Goal: Information Seeking & Learning: Learn about a topic

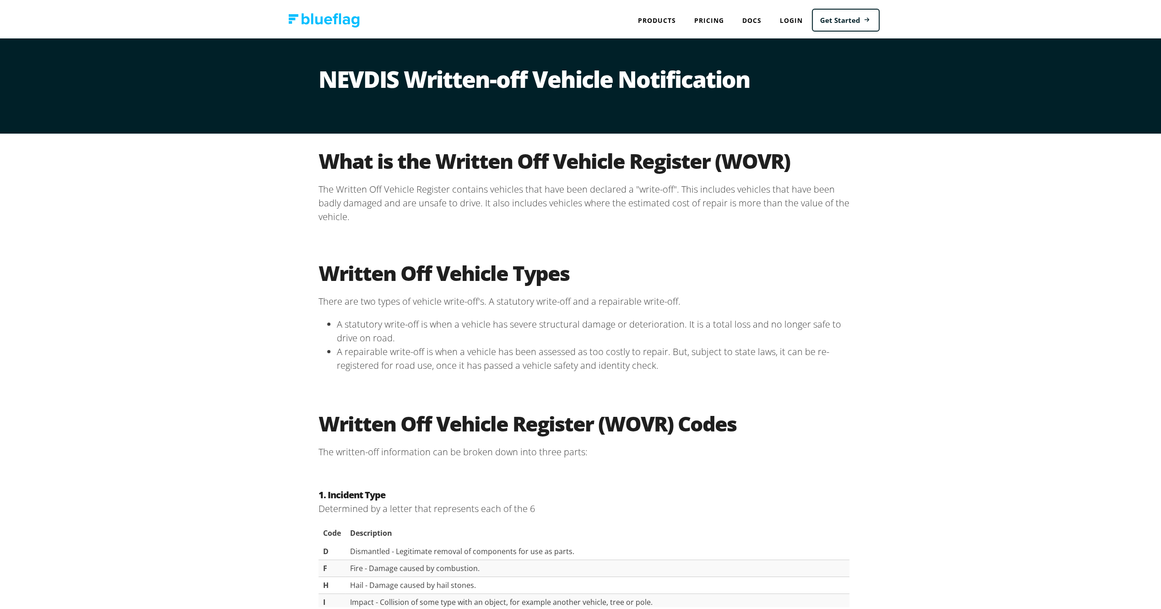
click at [878, 246] on div "Written Off Vehicle Types There are two types of vehicle write-off's. A statuto…" at bounding box center [584, 319] width 1168 height 151
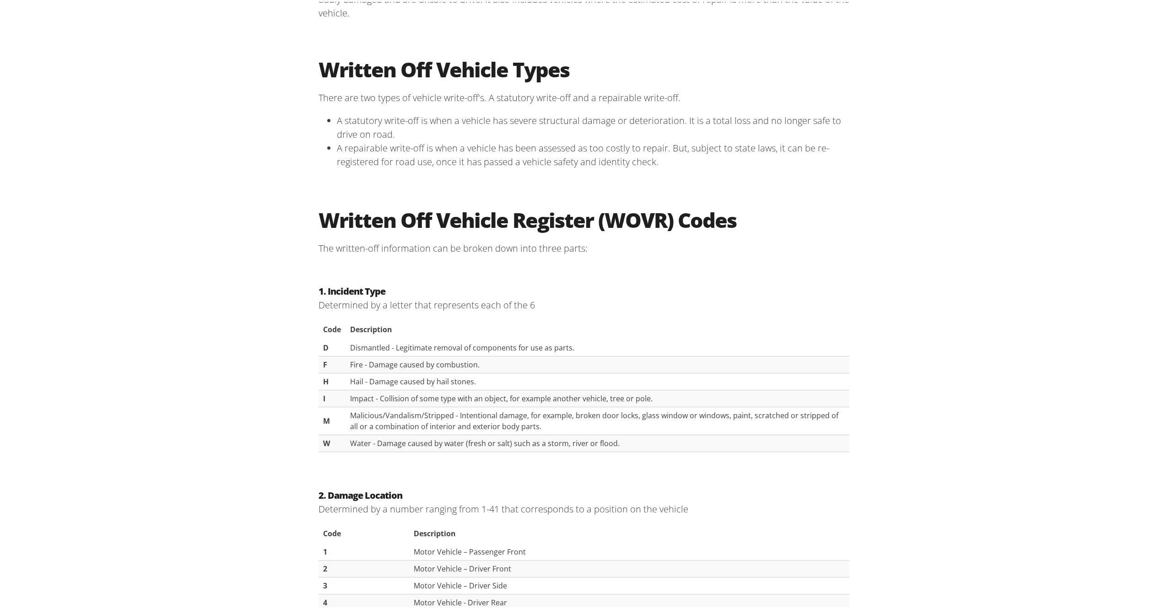
scroll to position [244, 0]
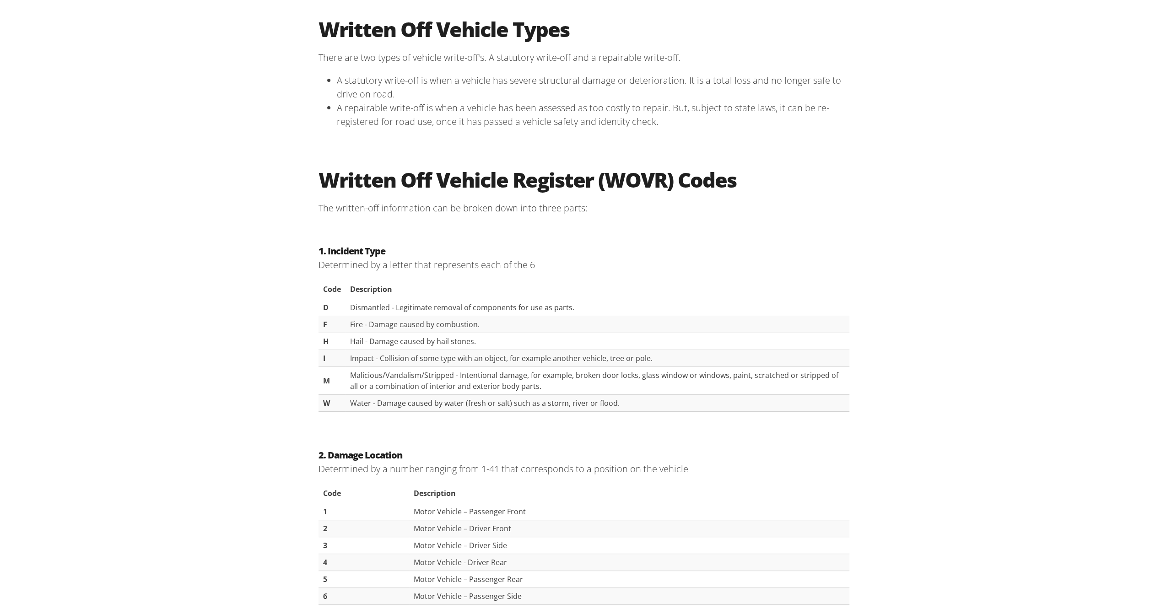
click at [875, 273] on div "1. Incident Type Determined by a letter that represents each of the 6 Code Desc…" at bounding box center [584, 330] width 1168 height 204
click at [690, 348] on td "Impact - Collision of some type with an object, for example another vehicle, tr…" at bounding box center [597, 356] width 504 height 17
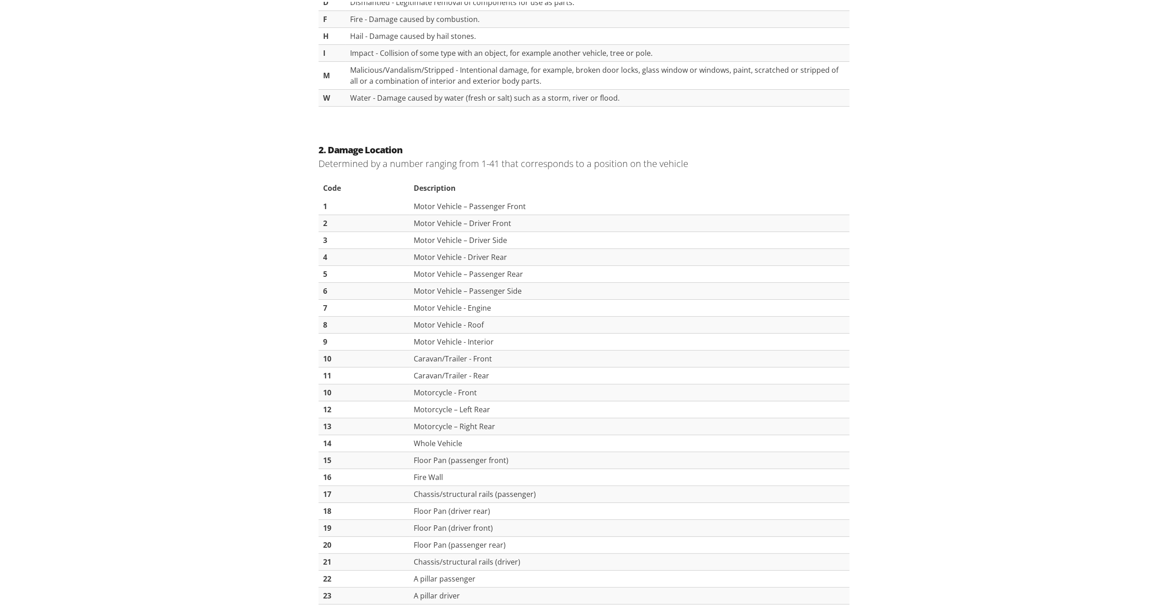
click at [891, 313] on div "2. Damage Location Determined by a number ranging from 1-41 that corresponds to…" at bounding box center [584, 528] width 1168 height 803
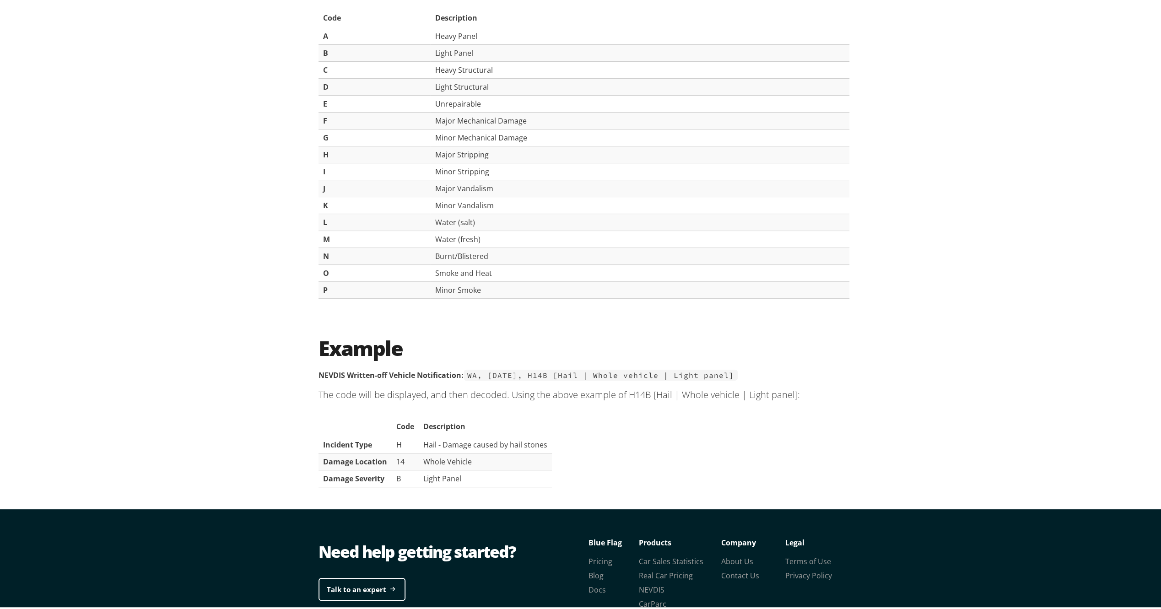
scroll to position [1576, 0]
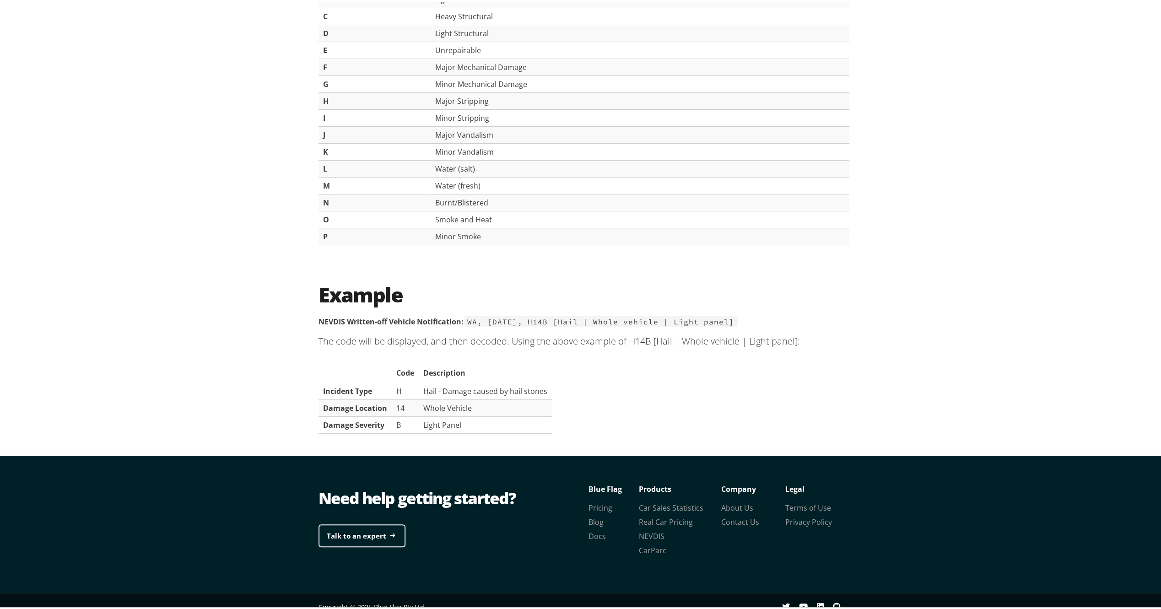
click at [891, 313] on div "Example NEVDIS Written-off Vehicle Notification: WA, 01 Sep 2010, H14B [Hail | …" at bounding box center [584, 359] width 1168 height 189
click at [922, 342] on div "Example NEVDIS Written-off Vehicle Notification: WA, 01 Sep 2010, H14B [Hail | …" at bounding box center [584, 359] width 1168 height 189
click at [996, 154] on div "3. Damage Severity Determined by a letter ranging from A-P that represents the …" at bounding box center [584, 84] width 1168 height 362
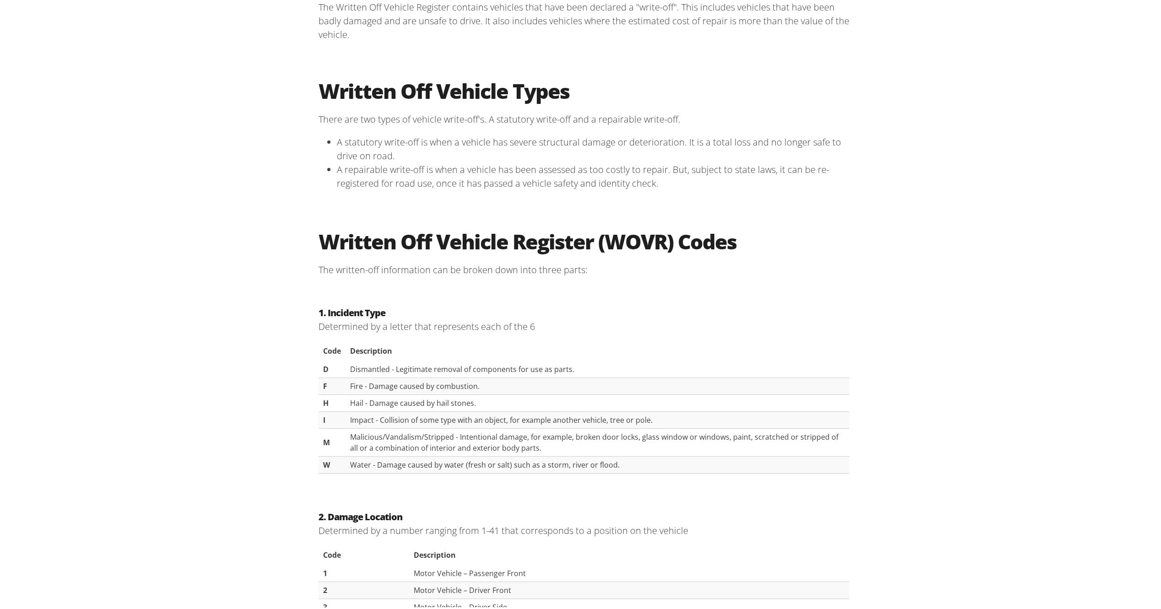
scroll to position [0, 0]
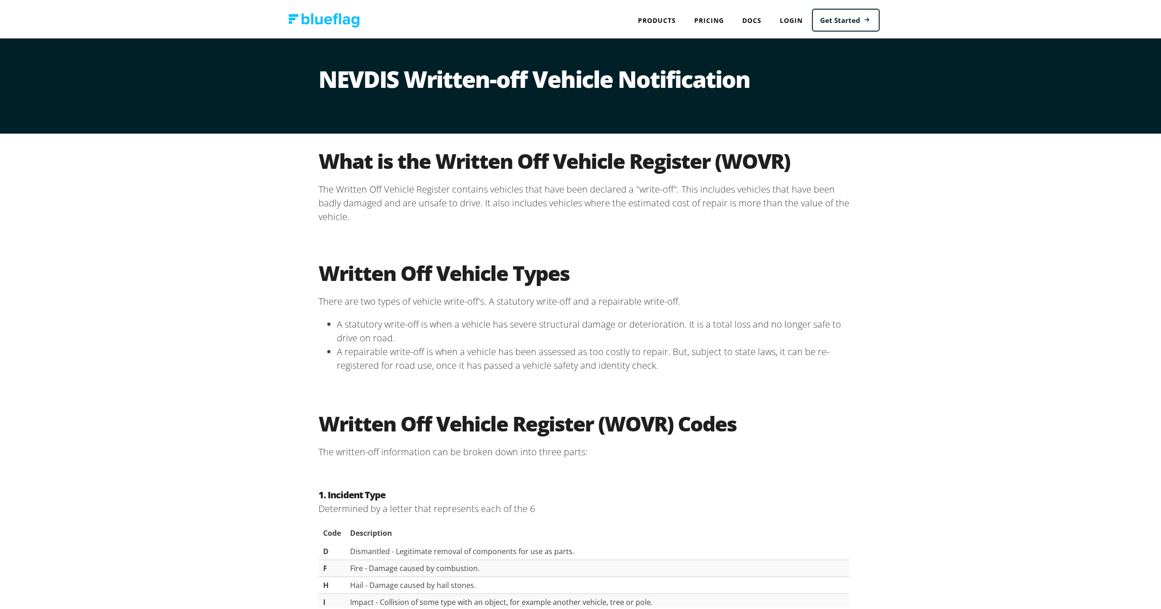
click at [921, 138] on div "What is the Written Off Vehicle Register (WOVR) The Written Off Vehicle Registe…" at bounding box center [584, 188] width 1168 height 112
click at [997, 237] on div "What is the Written Off Vehicle Register (WOVR) The Written Off Vehicle Registe…" at bounding box center [584, 188] width 1168 height 112
click at [988, 227] on div "What is the Written Off Vehicle Register (WOVR) The Written Off Vehicle Registe…" at bounding box center [584, 188] width 1168 height 112
click at [967, 203] on div "What is the Written Off Vehicle Register (WOVR) The Written Off Vehicle Registe…" at bounding box center [584, 188] width 1168 height 112
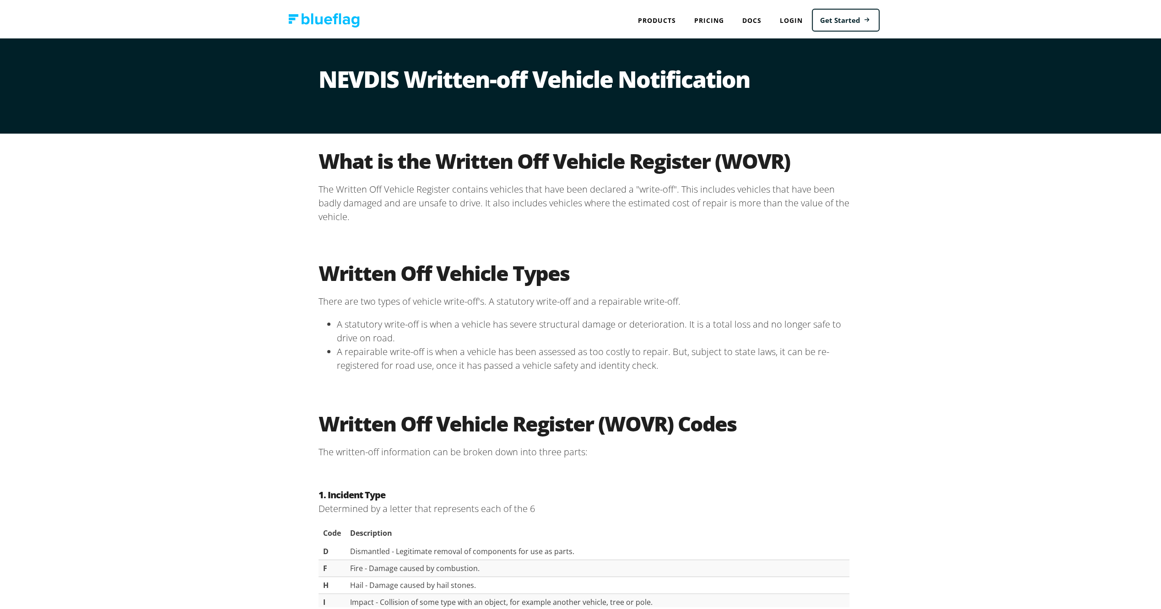
click at [941, 265] on div "Written Off Vehicle Types There are two types of vehicle write-off's. A statuto…" at bounding box center [584, 319] width 1168 height 151
click at [927, 253] on div "Written Off Vehicle Types There are two types of vehicle write-off's. A statuto…" at bounding box center [584, 319] width 1168 height 151
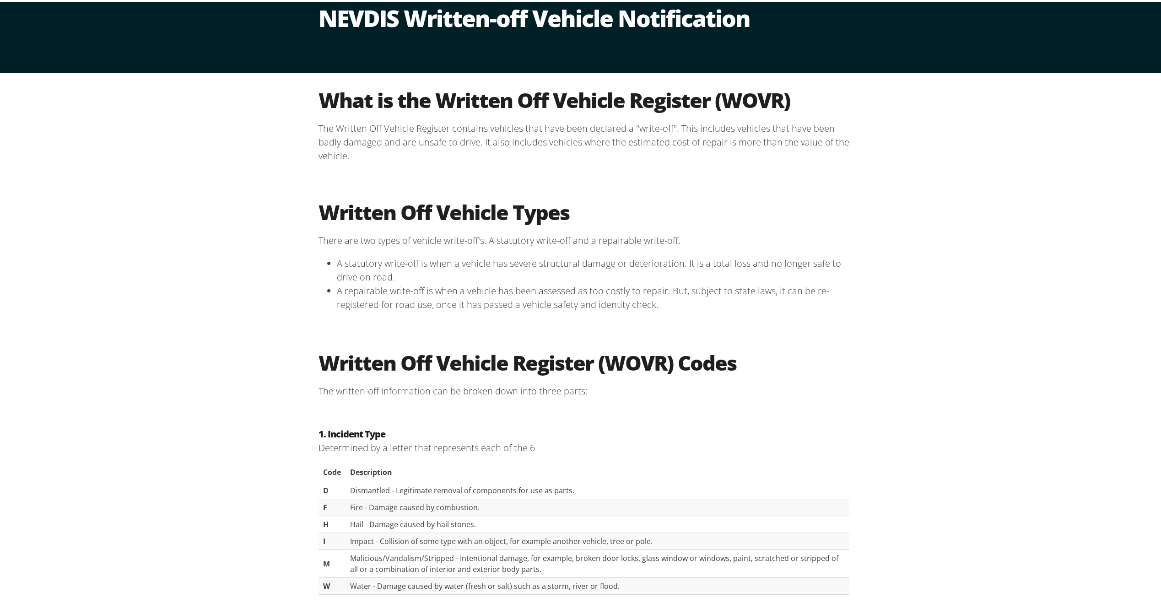
click at [917, 232] on div "Written Off Vehicle Types There are two types of vehicle write-off's. A statuto…" at bounding box center [584, 258] width 1168 height 151
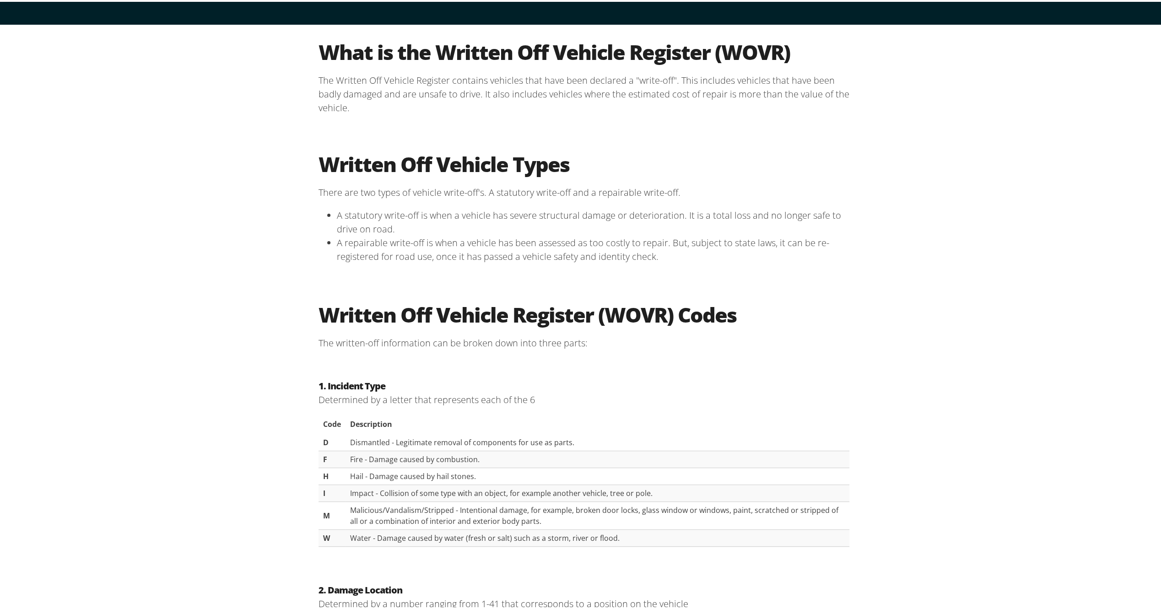
scroll to position [122, 0]
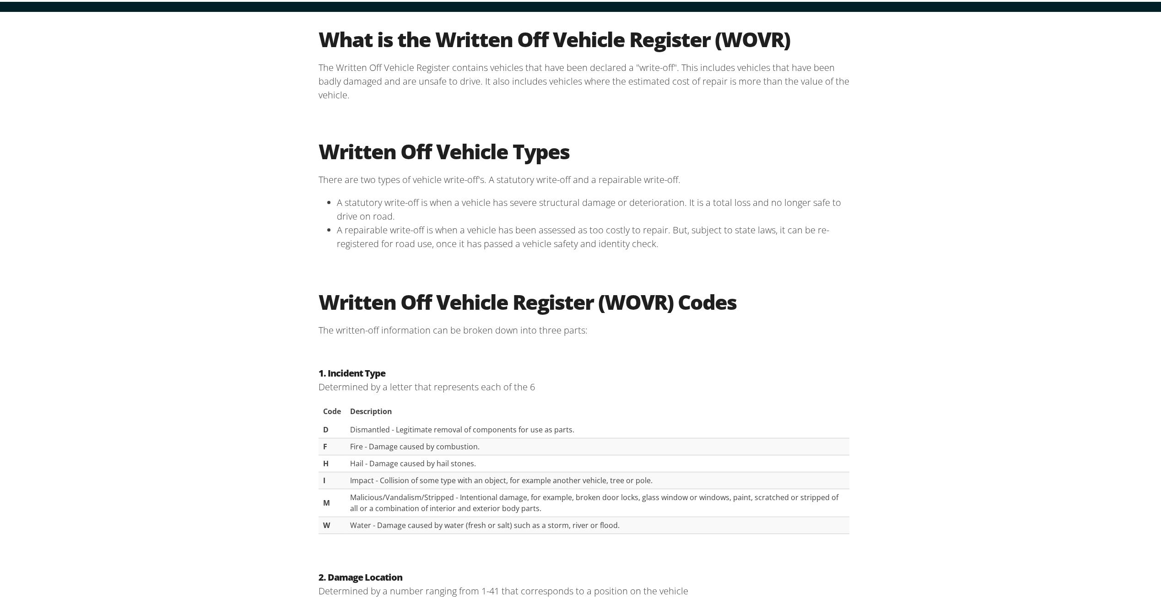
click at [917, 232] on div "Written Off Vehicle Types There are two types of vehicle write-off's. A statuto…" at bounding box center [584, 197] width 1168 height 151
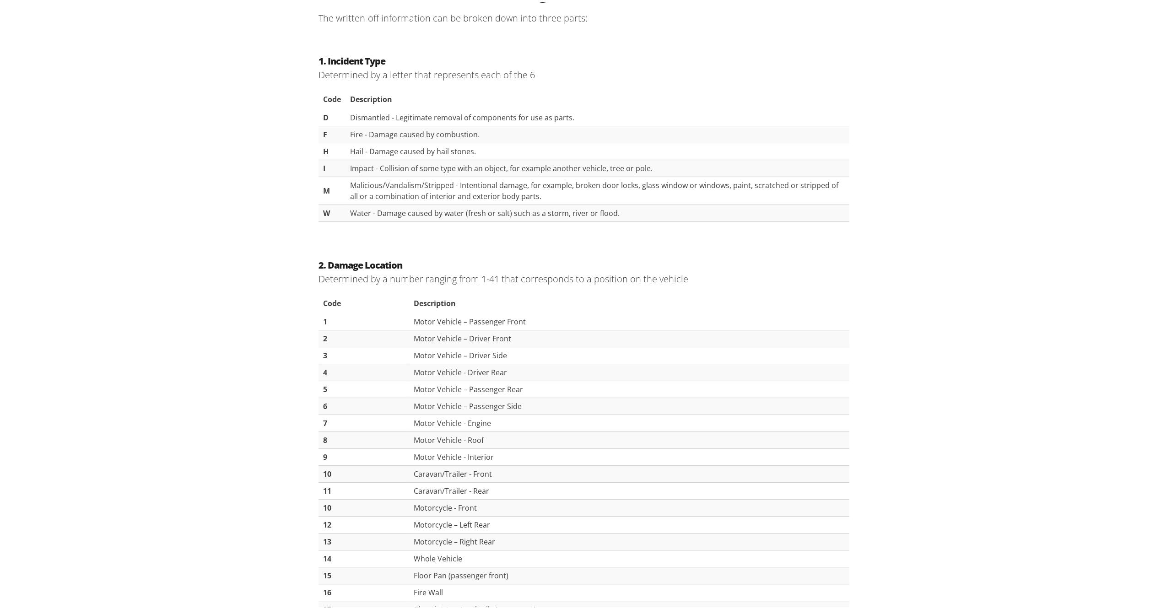
scroll to position [671, 0]
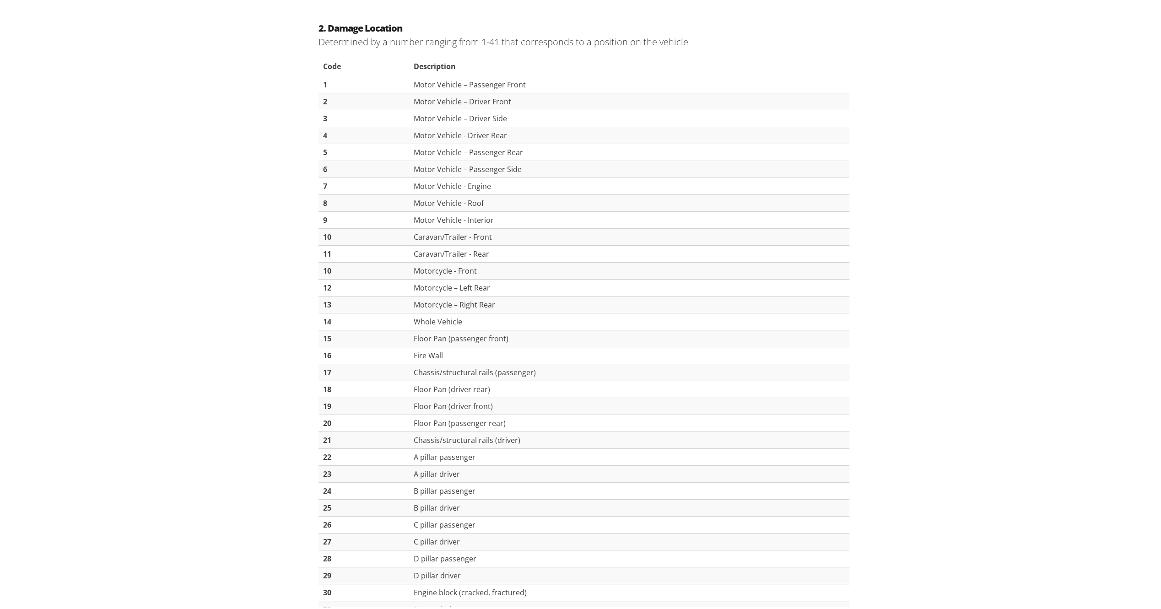
click at [929, 232] on div "2. Damage Location Determined by a number ranging from 1-41 that corresponds to…" at bounding box center [584, 406] width 1168 height 803
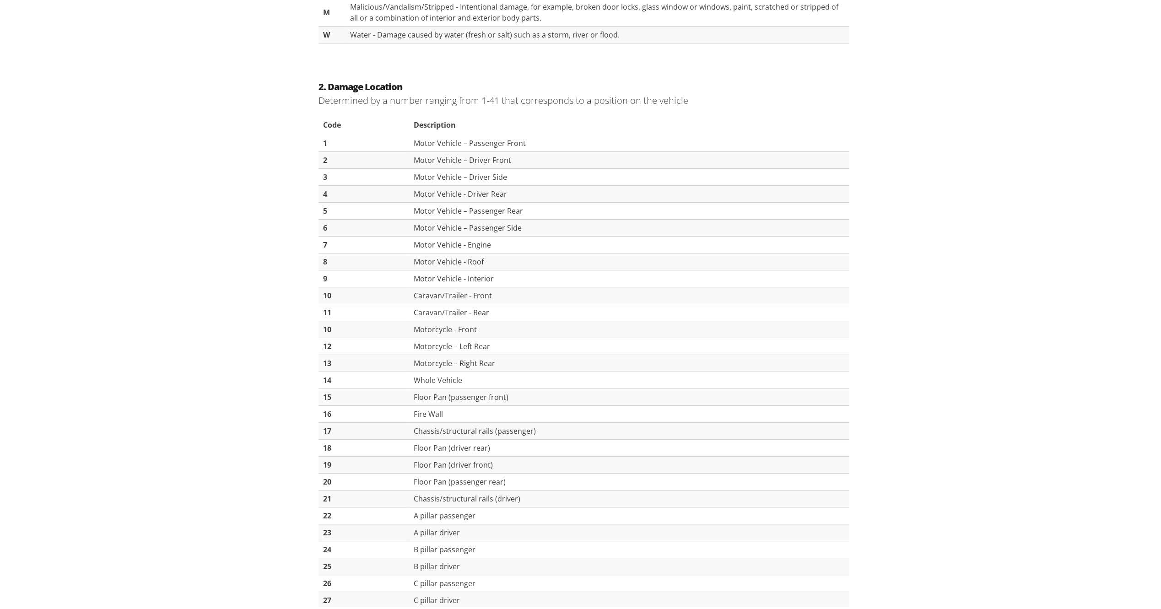
scroll to position [610, 0]
click at [929, 232] on div "2. Damage Location Determined by a number ranging from 1-41 that corresponds to…" at bounding box center [584, 467] width 1168 height 803
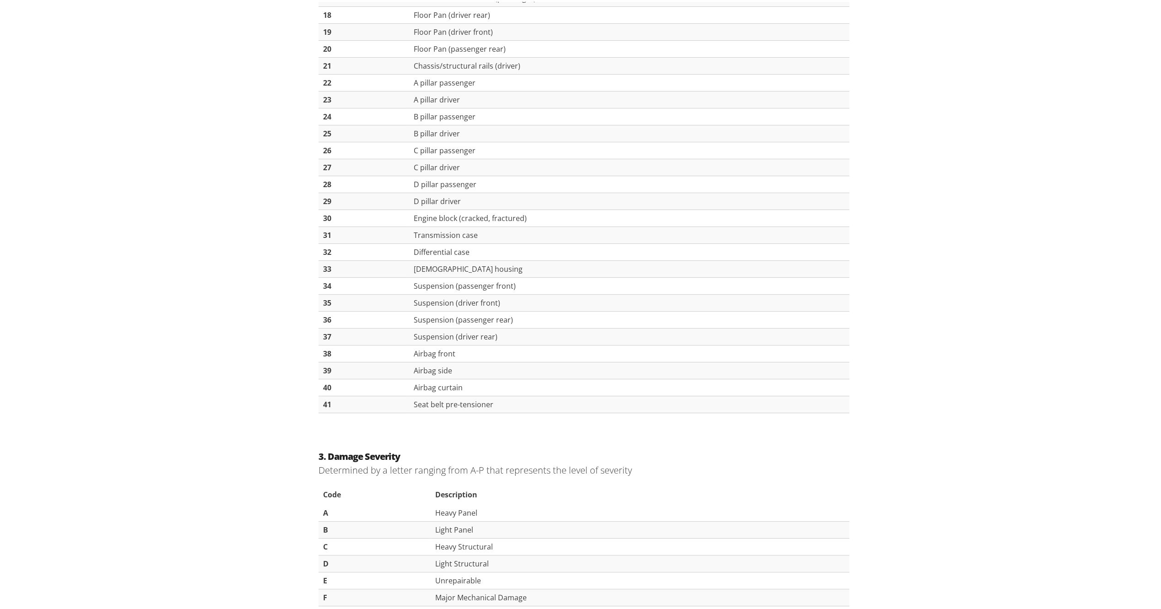
scroll to position [1087, 0]
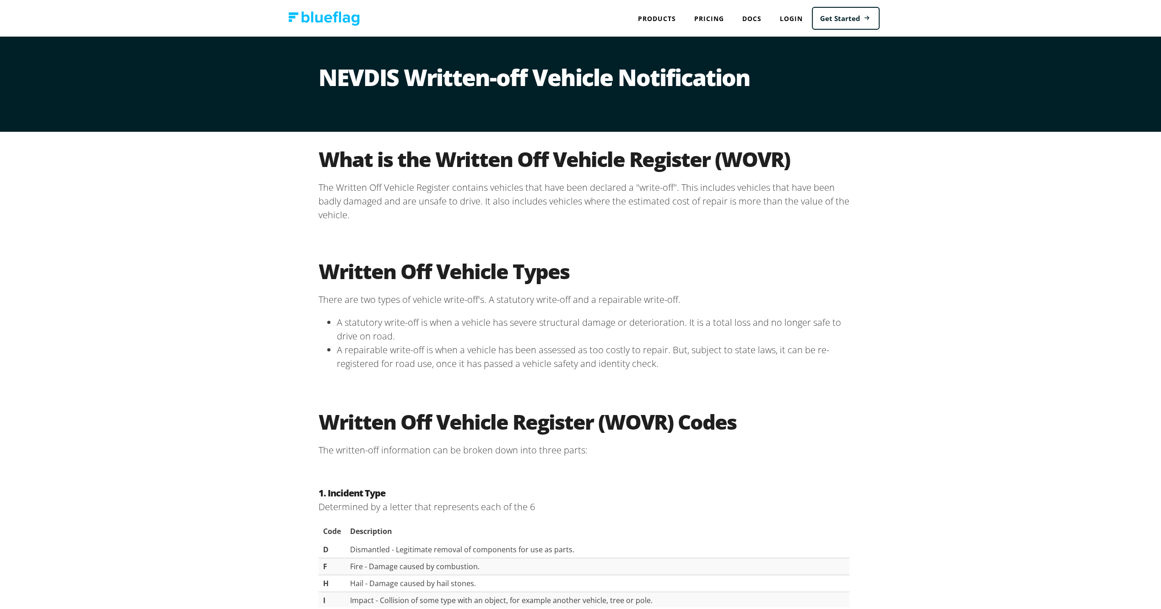
scroll to position [0, 0]
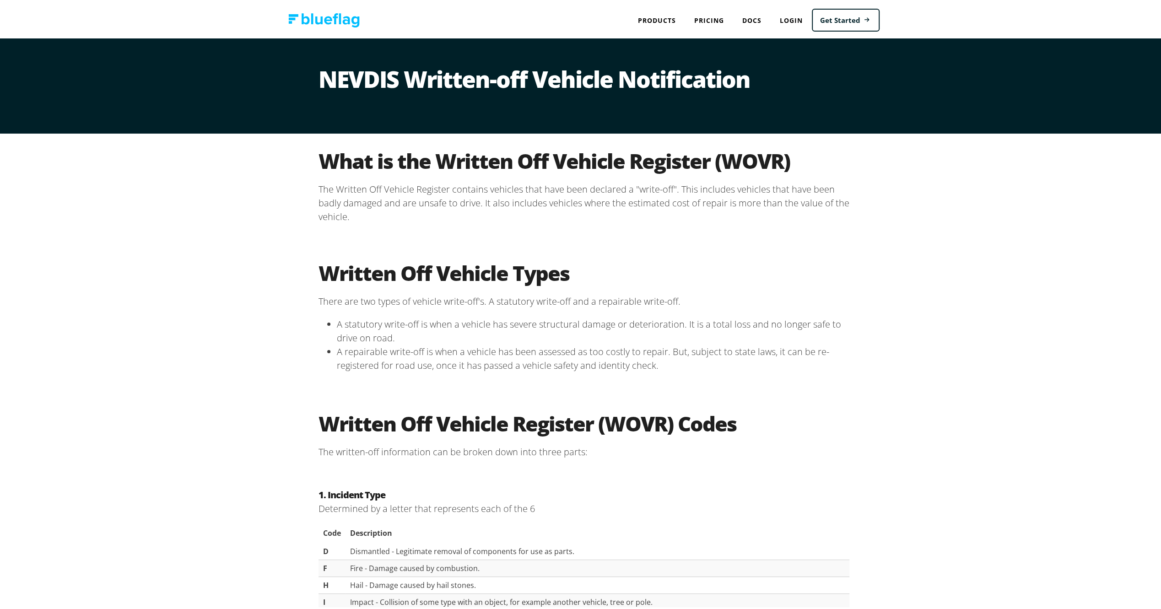
click at [953, 169] on div "What is the Written Off Vehicle Register (WOVR) The Written Off Vehicle Registe…" at bounding box center [584, 188] width 1168 height 112
click at [919, 226] on div "What is the Written Off Vehicle Register (WOVR) The Written Off Vehicle Registe…" at bounding box center [584, 188] width 1168 height 112
click at [933, 213] on div "What is the Written Off Vehicle Register (WOVR) The Written Off Vehicle Registe…" at bounding box center [584, 188] width 1168 height 112
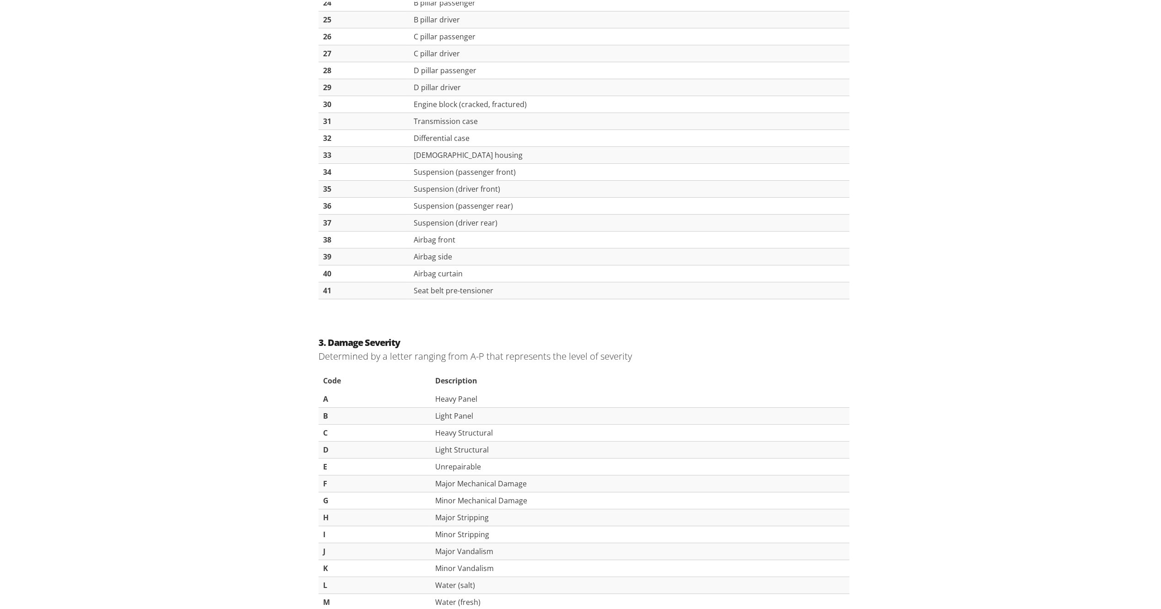
scroll to position [1576, 0]
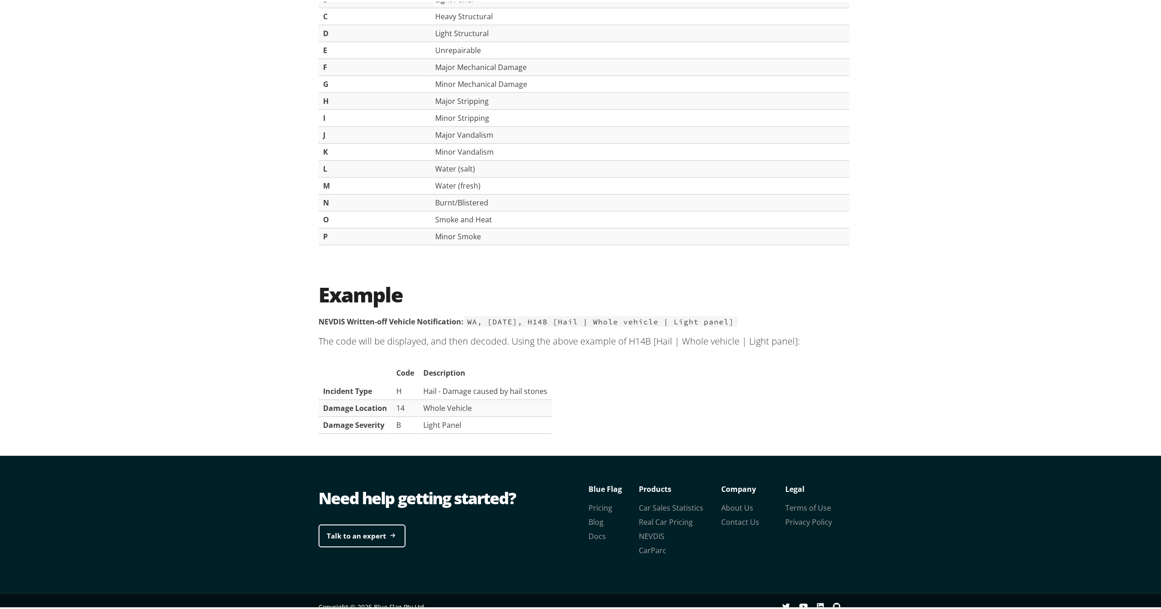
click at [935, 140] on div "3. Damage Severity Determined by a letter ranging from A-P that represents the …" at bounding box center [584, 84] width 1168 height 362
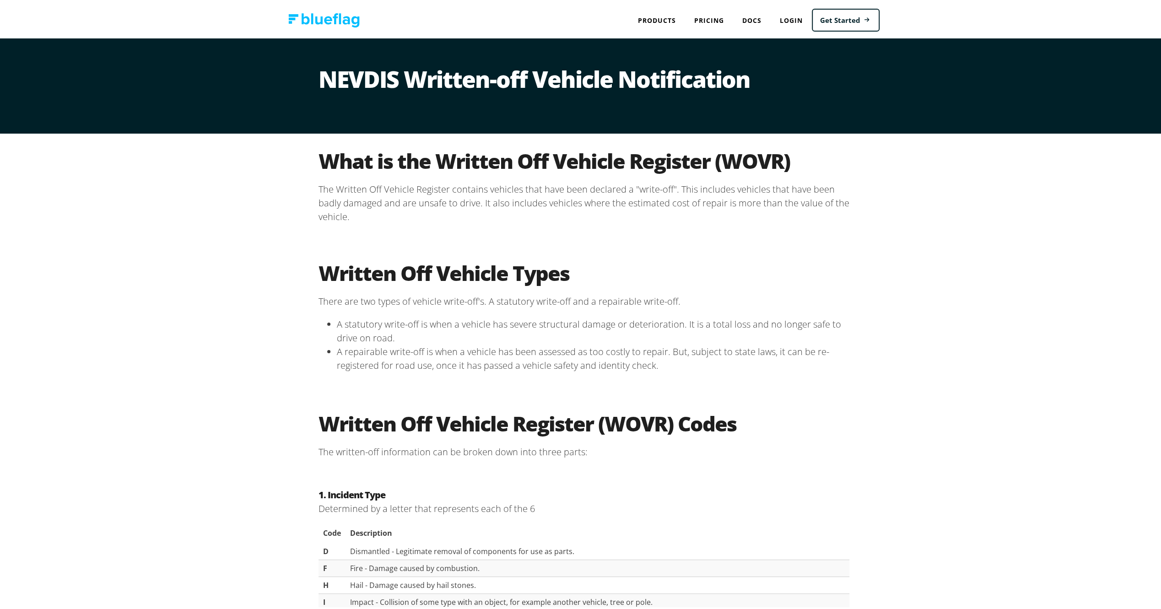
click at [978, 249] on div "Written Off Vehicle Types There are two types of vehicle write-off's. A statuto…" at bounding box center [584, 319] width 1168 height 151
click at [926, 163] on div "What is the Written Off Vehicle Register (WOVR) The Written Off Vehicle Registe…" at bounding box center [584, 188] width 1168 height 112
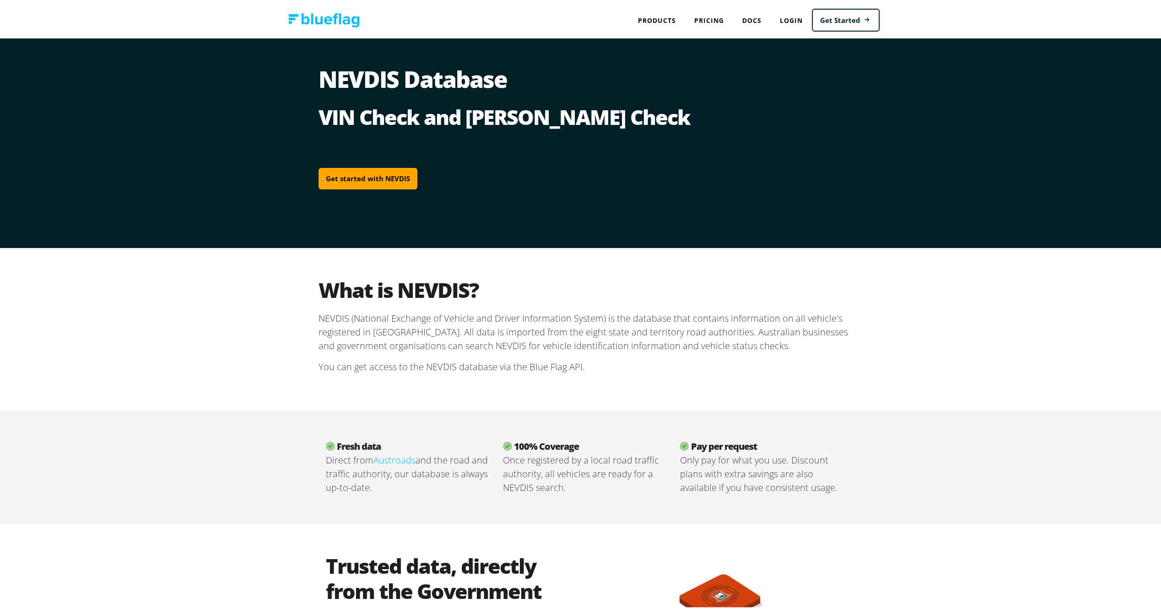
click at [894, 322] on div "What is NEVDIS? NEVDIS (National Exchange of Vehicle and Driver Information Sys…" at bounding box center [584, 327] width 1168 height 162
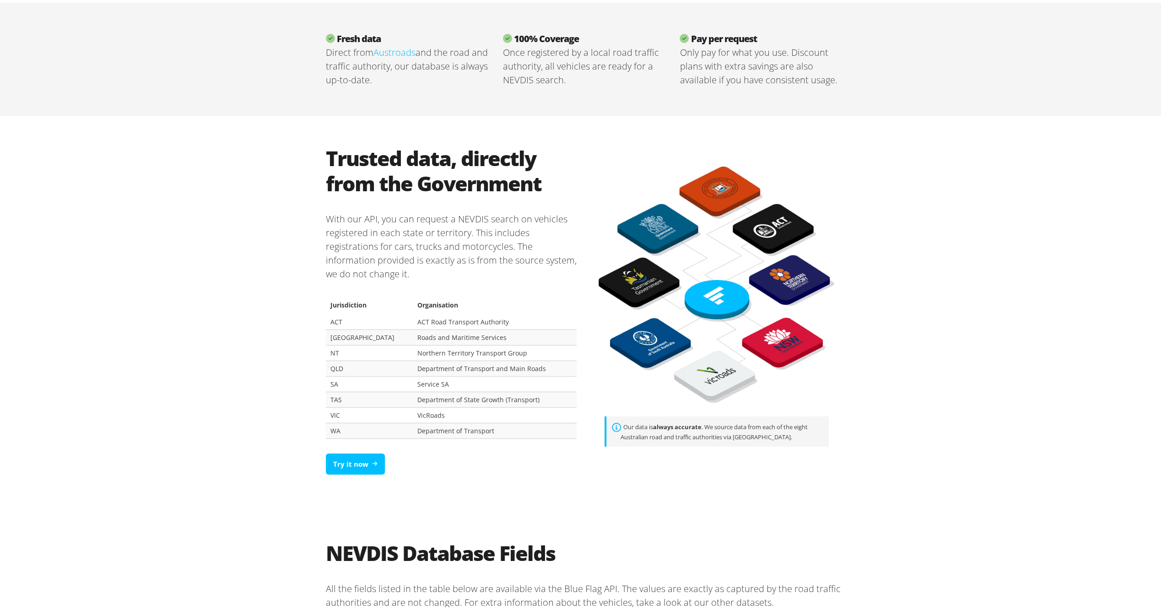
scroll to position [427, 0]
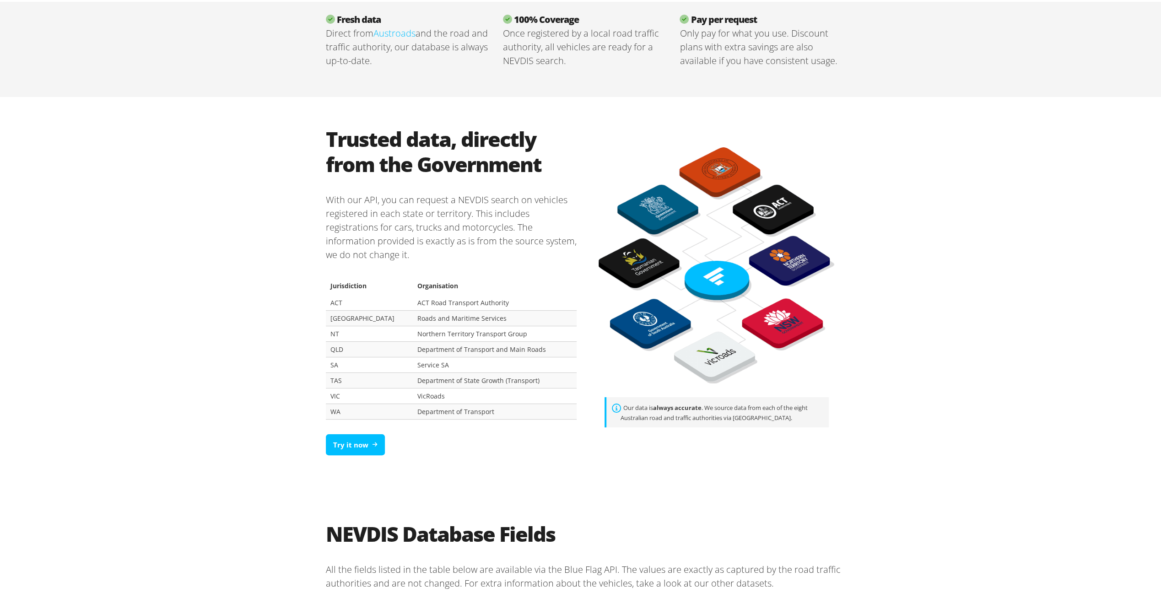
click at [1026, 314] on div "Trusted data, directly from the Government With our API, you can request a NEVD…" at bounding box center [584, 292] width 1168 height 395
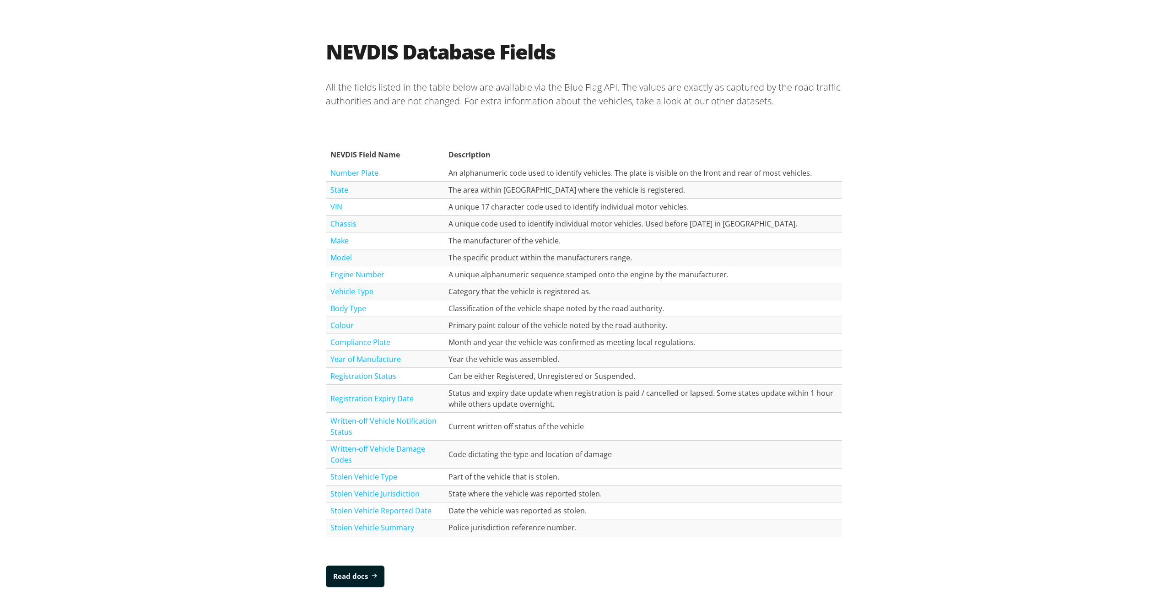
scroll to position [915, 0]
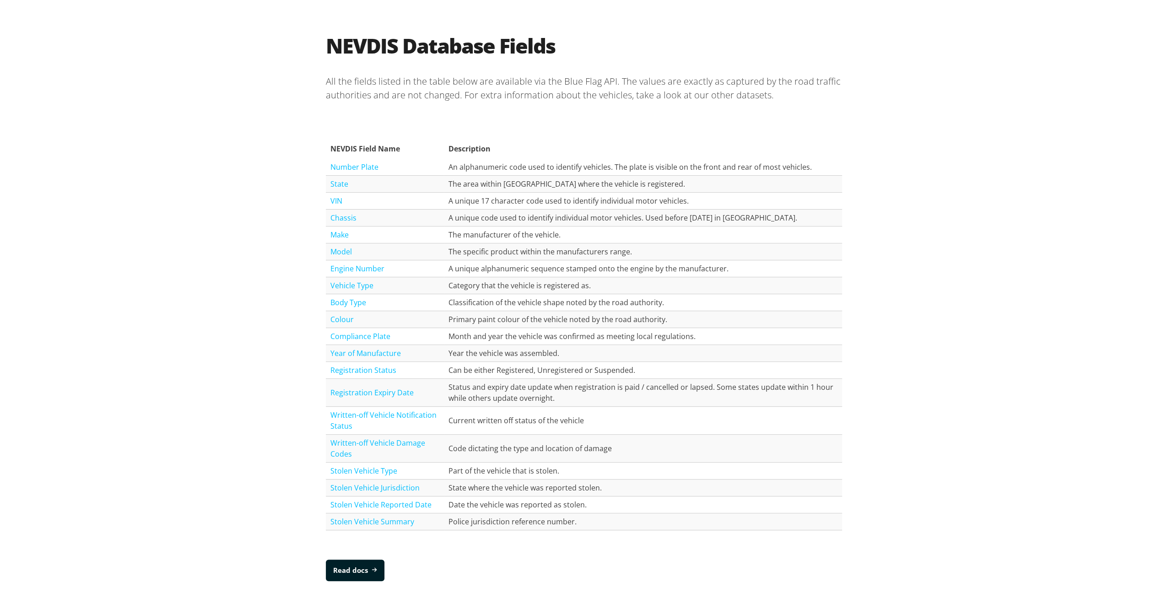
click at [1026, 314] on div "NEVDIS Database Fields All the fields listed in the table below are available v…" at bounding box center [584, 305] width 1168 height 607
click at [405, 436] on link "Written-off Vehicle Damage Codes" at bounding box center [377, 446] width 95 height 21
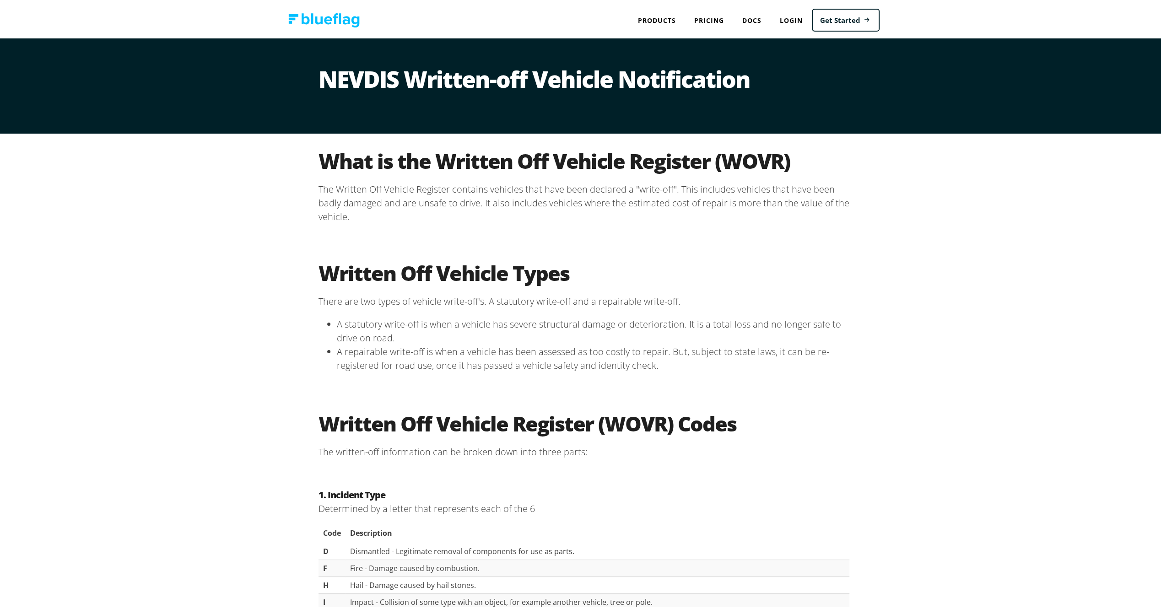
click at [903, 313] on div "Written Off Vehicle Types There are two types of vehicle write-off's. A statuto…" at bounding box center [584, 319] width 1168 height 151
click at [909, 235] on div "What is the Written Off Vehicle Register (WOVR) The Written Off Vehicle Registe…" at bounding box center [584, 188] width 1168 height 112
click at [898, 176] on div "What is the Written Off Vehicle Register (WOVR) The Written Off Vehicle Registe…" at bounding box center [584, 188] width 1168 height 112
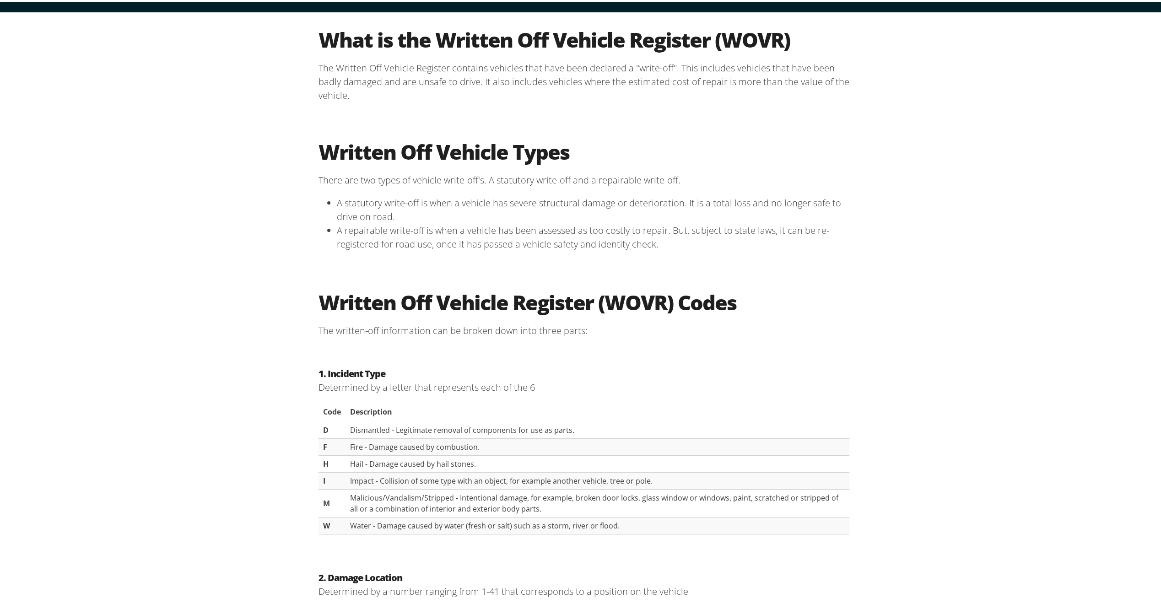
scroll to position [122, 0]
click at [892, 205] on div "Written Off Vehicle Types There are two types of vehicle write-off's. A statuto…" at bounding box center [584, 197] width 1168 height 151
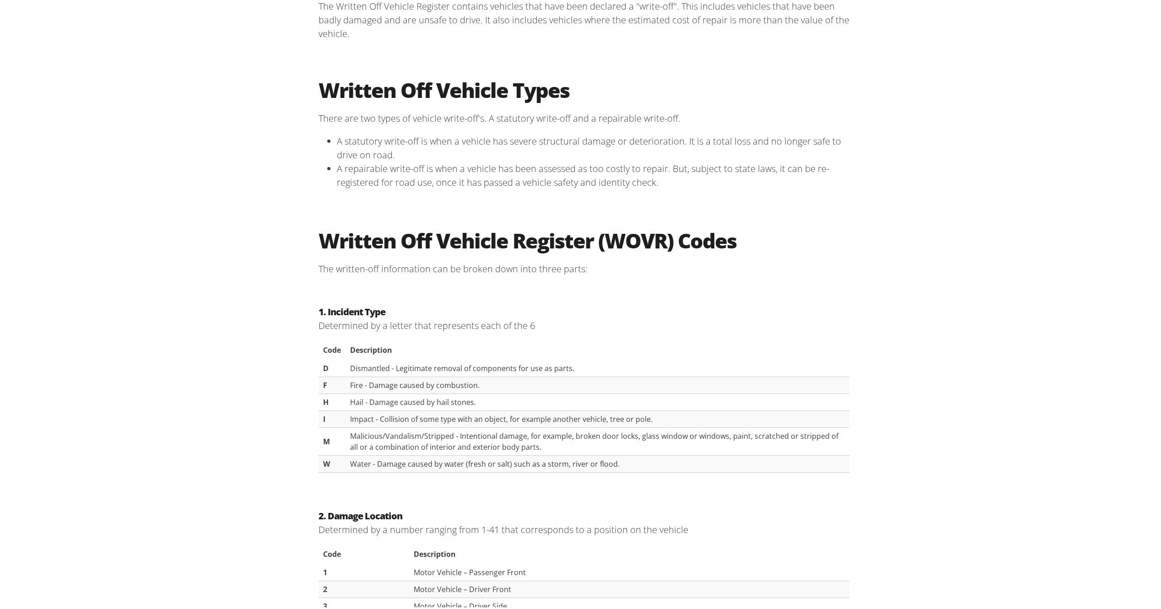
click at [892, 205] on div "Written Off Vehicle Types There are two types of vehicle write-off's. A statuto…" at bounding box center [584, 136] width 1168 height 151
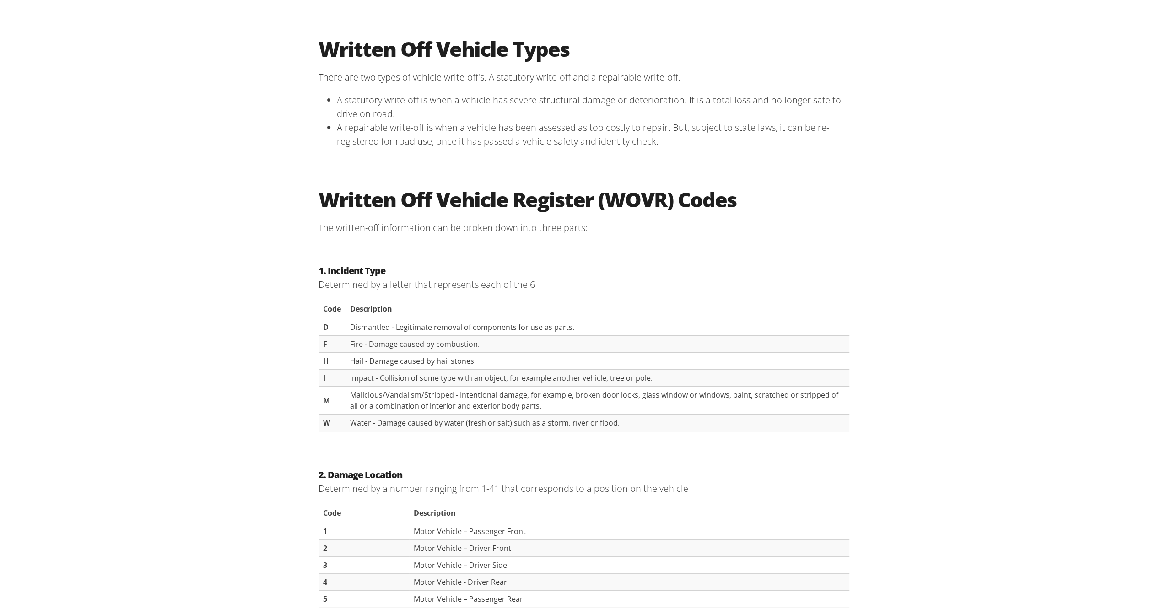
scroll to position [244, 0]
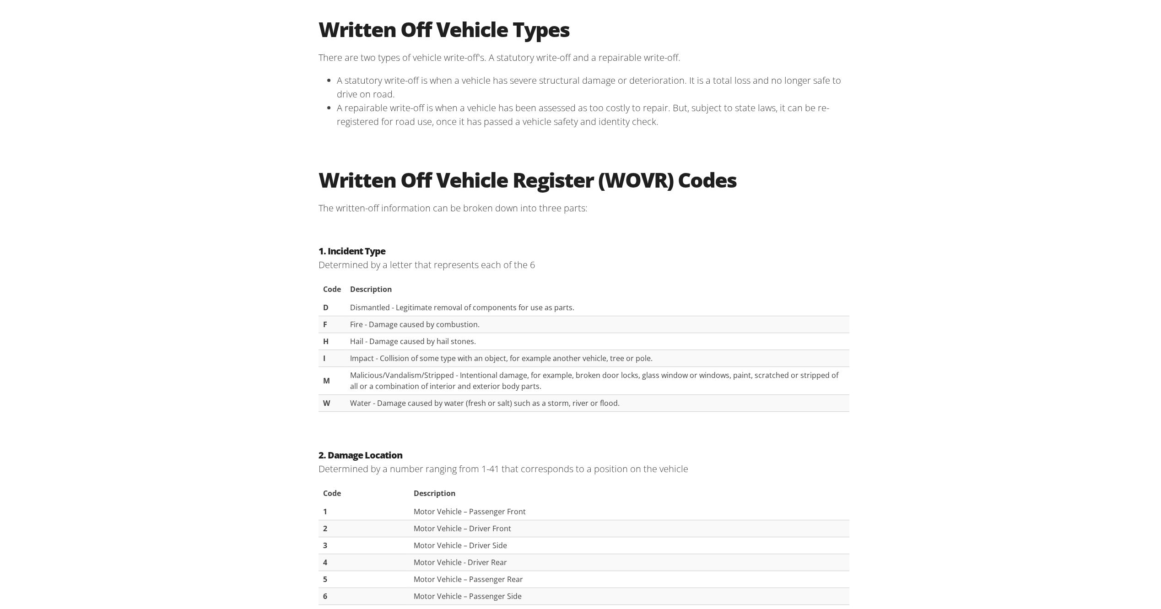
click at [892, 205] on div "Written Off Vehicle Register (WOVR) Codes The written-off information can be br…" at bounding box center [584, 189] width 1168 height 77
click at [887, 170] on div "Written Off Vehicle Register (WOVR) Codes The written-off information can be br…" at bounding box center [584, 189] width 1168 height 77
